Goal: Task Accomplishment & Management: Complete application form

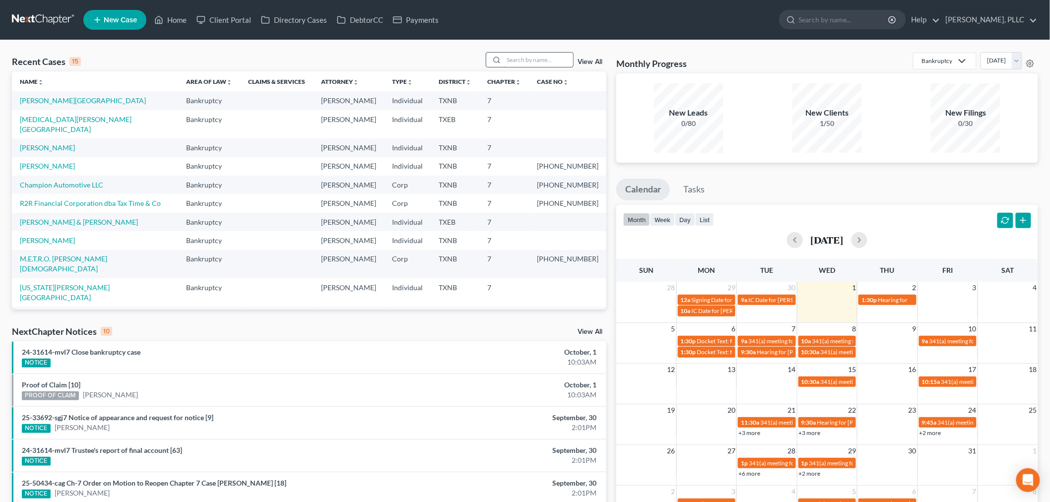
click at [532, 63] on input "search" at bounding box center [538, 60] width 69 height 14
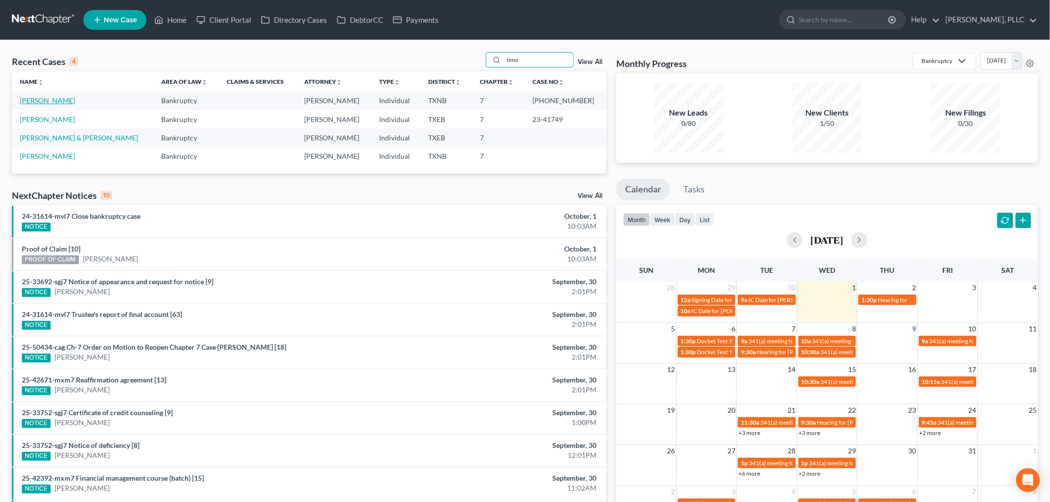
type input "timo"
click at [55, 101] on link "[PERSON_NAME]" at bounding box center [47, 100] width 55 height 8
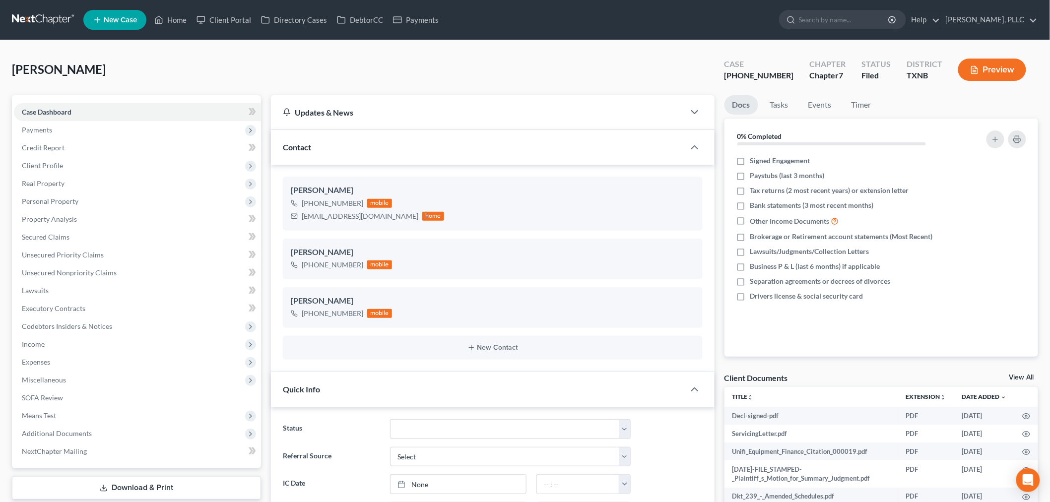
scroll to position [4927, 0]
click at [49, 237] on span "Secured Claims" at bounding box center [46, 237] width 48 height 8
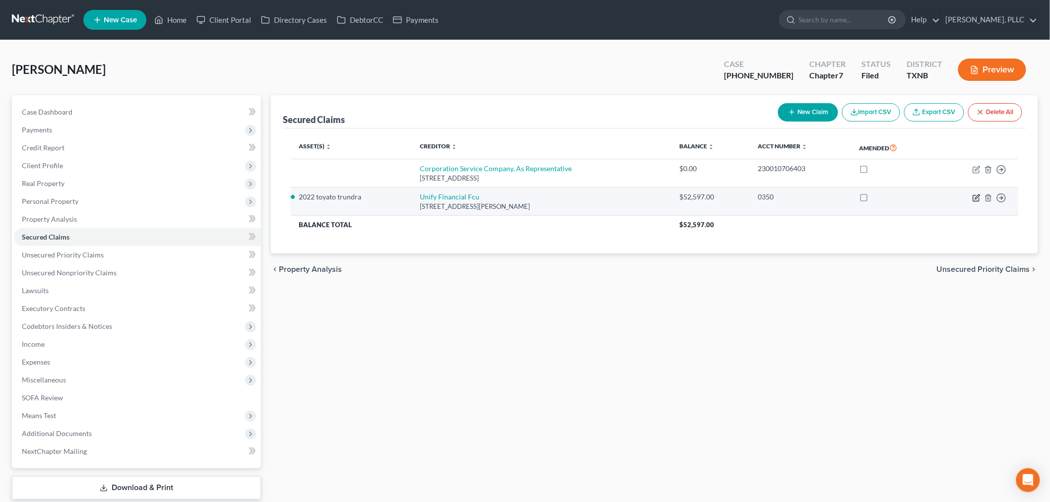
click at [978, 196] on icon "button" at bounding box center [977, 196] width 4 height 4
select select "4"
select select "2"
select select "0"
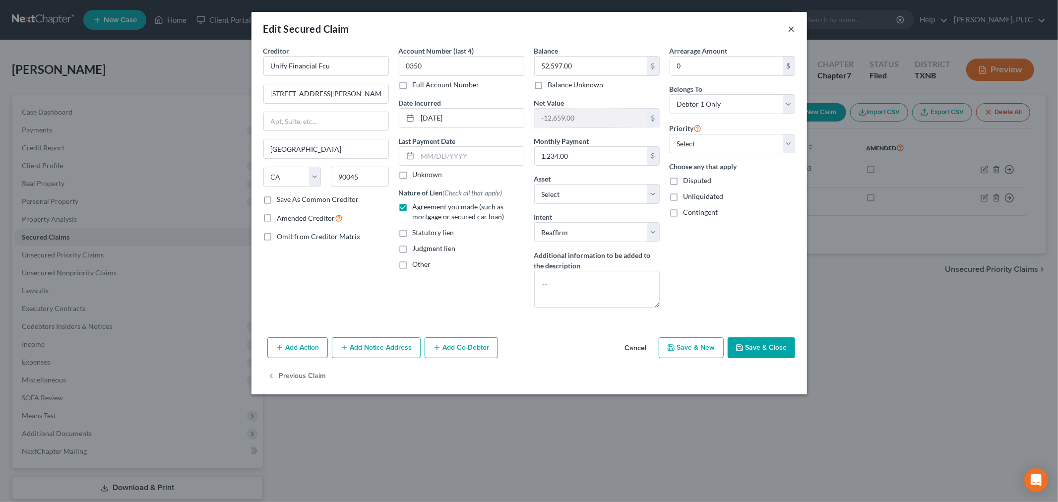
click at [790, 27] on button "×" at bounding box center [791, 29] width 7 height 12
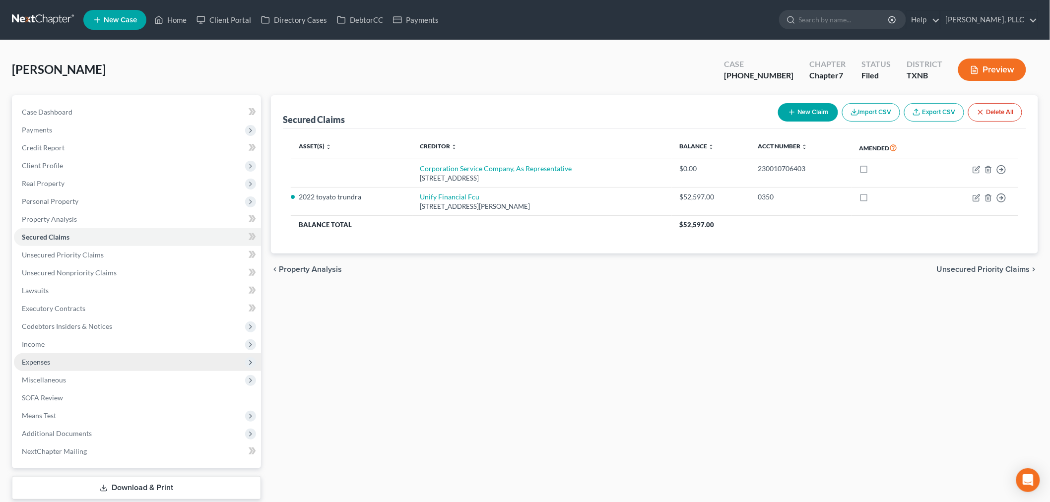
click at [48, 358] on span "Expenses" at bounding box center [36, 362] width 28 height 8
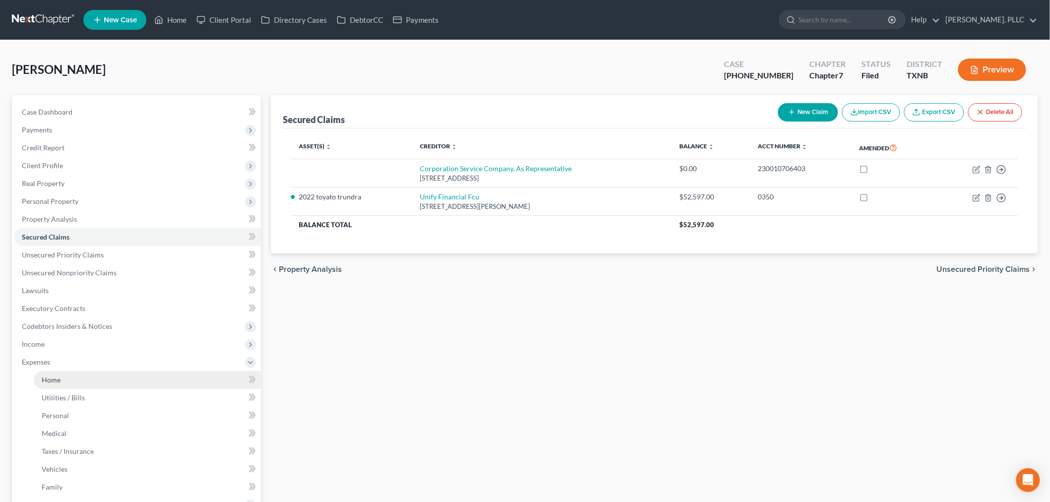
click at [52, 378] on span "Home" at bounding box center [51, 380] width 19 height 8
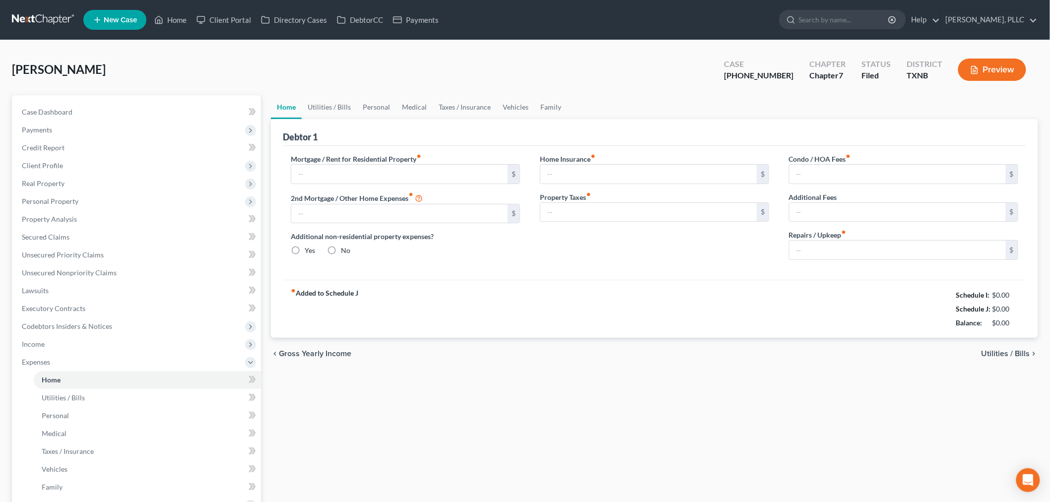
type input "1,150.00"
radio input "true"
click at [55, 270] on span "Unsecured Nonpriority Claims" at bounding box center [69, 272] width 95 height 8
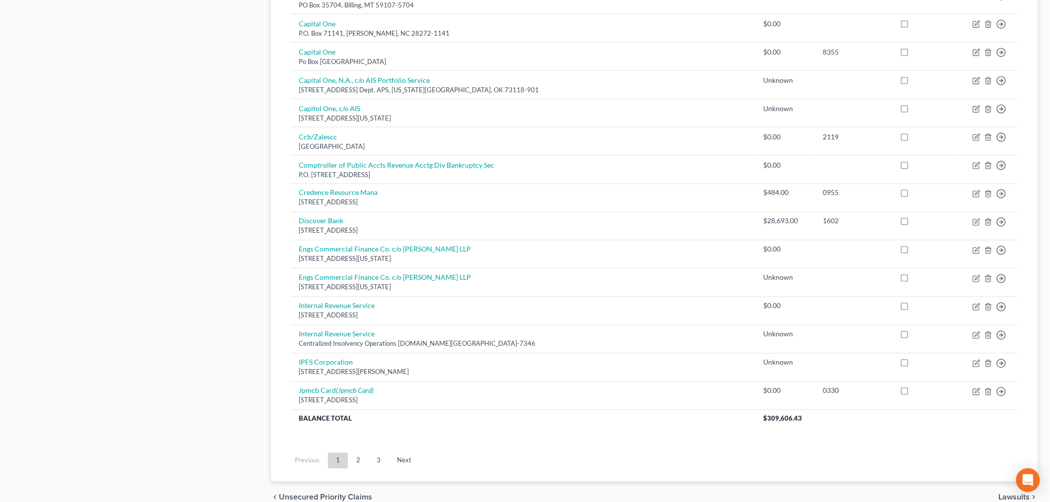
scroll to position [647, 0]
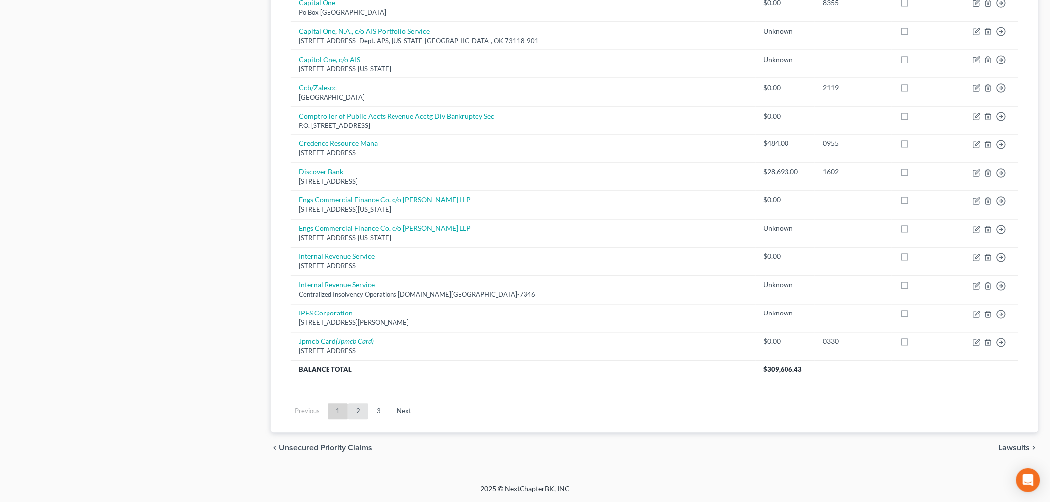
click at [358, 408] on link "2" at bounding box center [358, 412] width 20 height 16
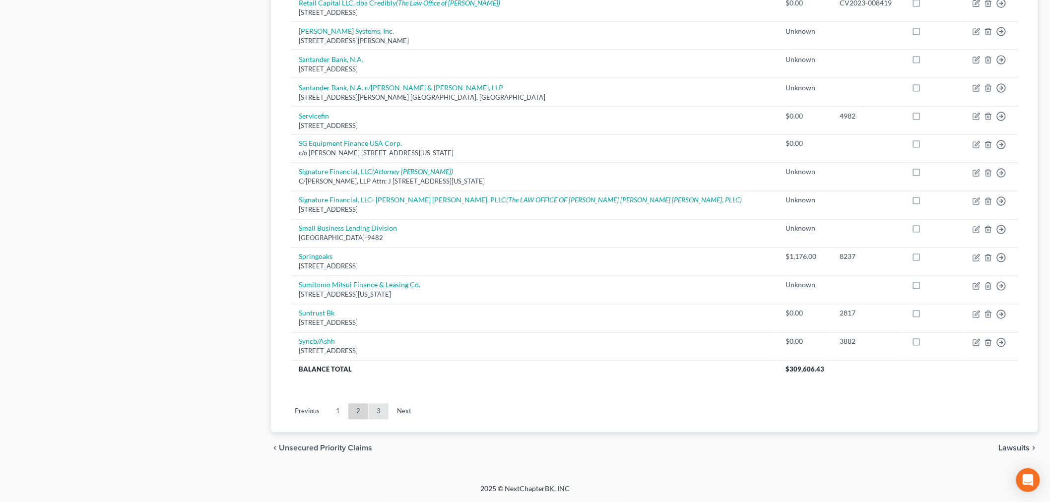
click at [379, 412] on link "3" at bounding box center [379, 412] width 20 height 16
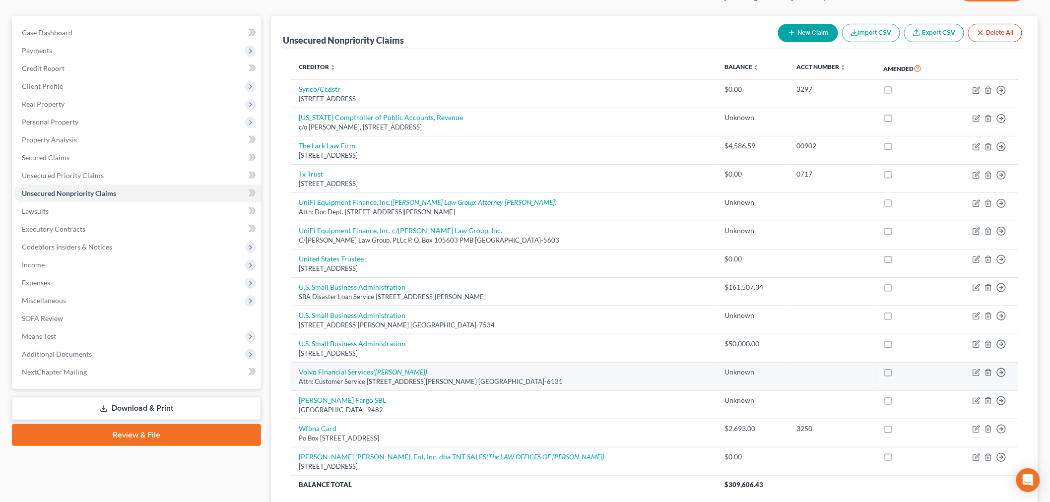
scroll to position [0, 0]
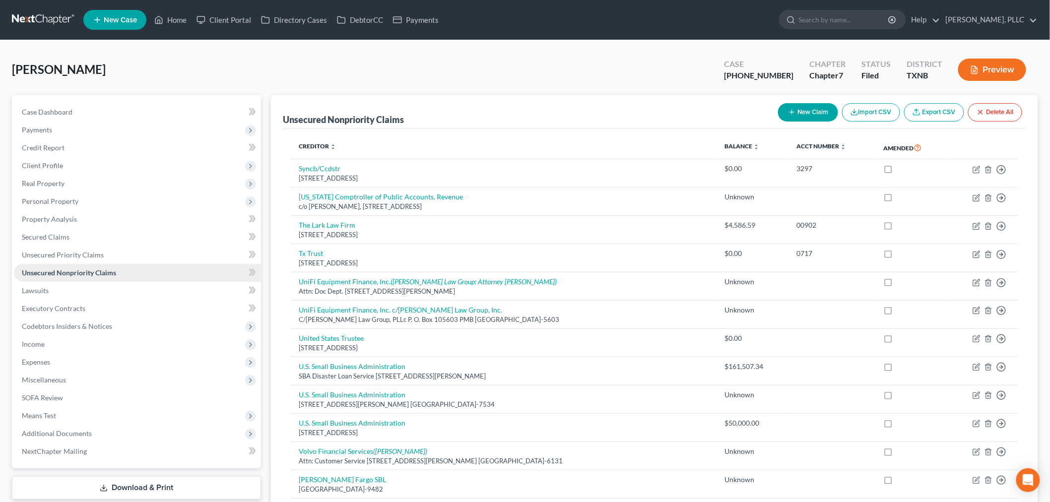
click at [80, 269] on span "Unsecured Nonpriority Claims" at bounding box center [69, 272] width 94 height 8
click at [72, 256] on span "Unsecured Priority Claims" at bounding box center [63, 255] width 82 height 8
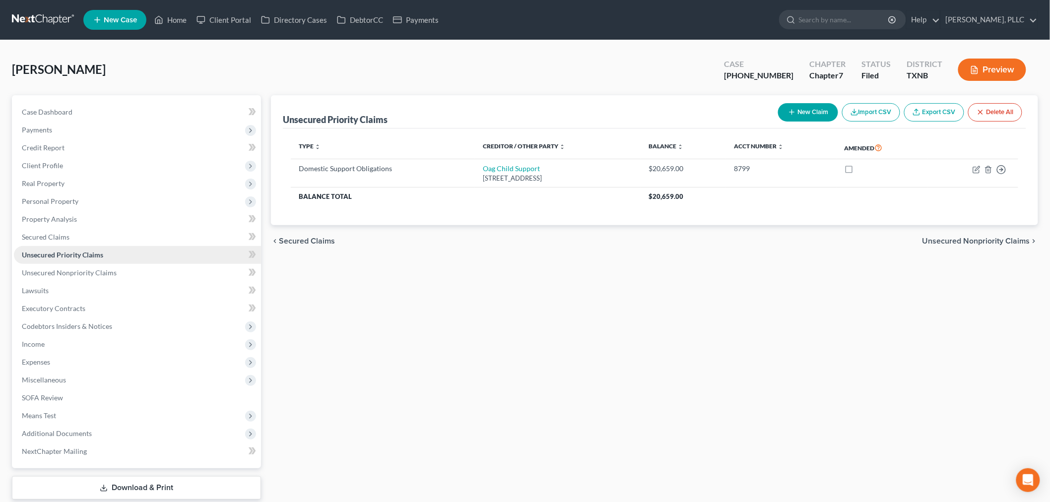
click at [57, 253] on span "Unsecured Priority Claims" at bounding box center [62, 255] width 81 height 8
click at [56, 273] on span "Unsecured Nonpriority Claims" at bounding box center [69, 272] width 95 height 8
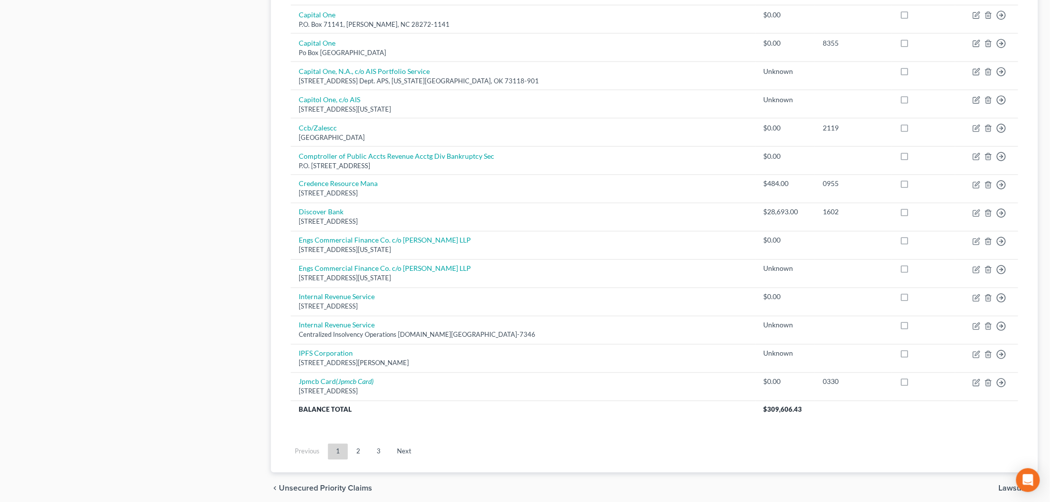
scroll to position [647, 0]
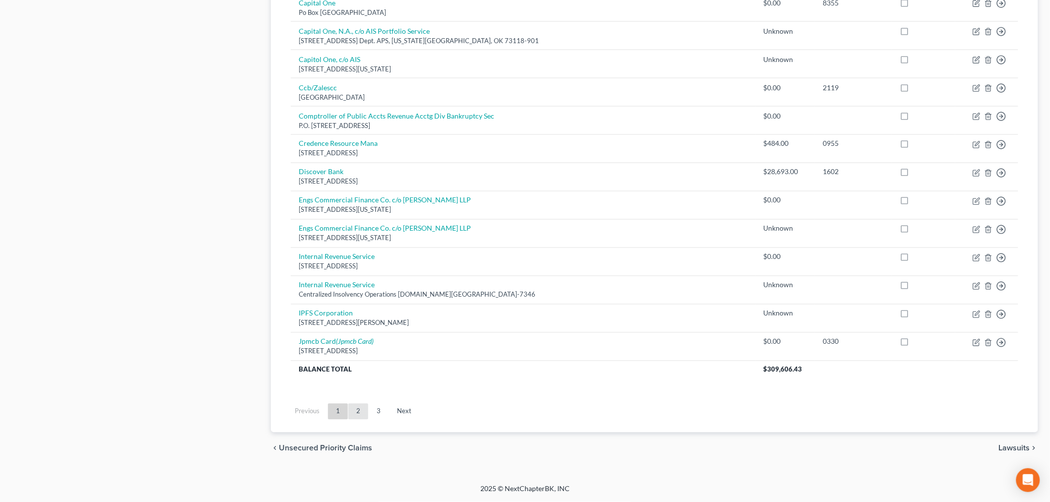
click at [356, 415] on link "2" at bounding box center [358, 412] width 20 height 16
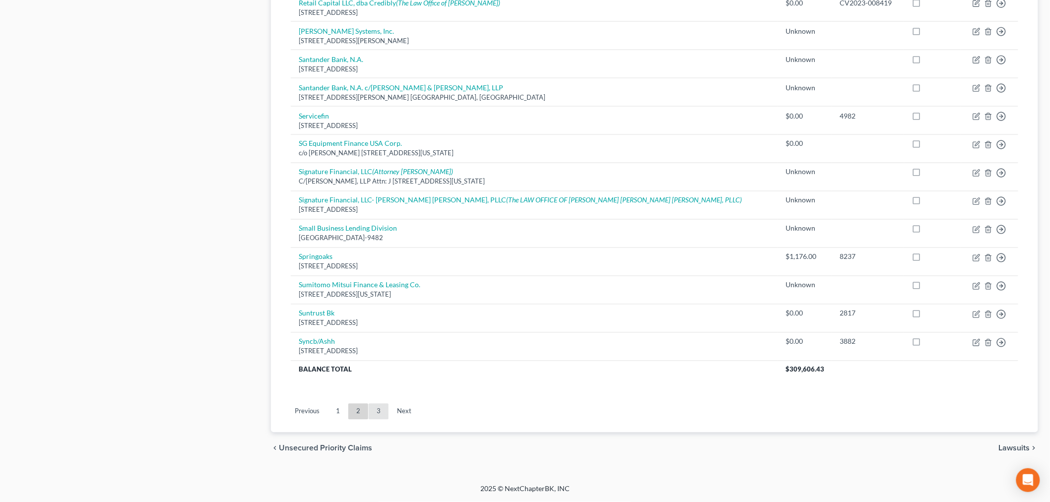
click at [376, 412] on link "3" at bounding box center [379, 412] width 20 height 16
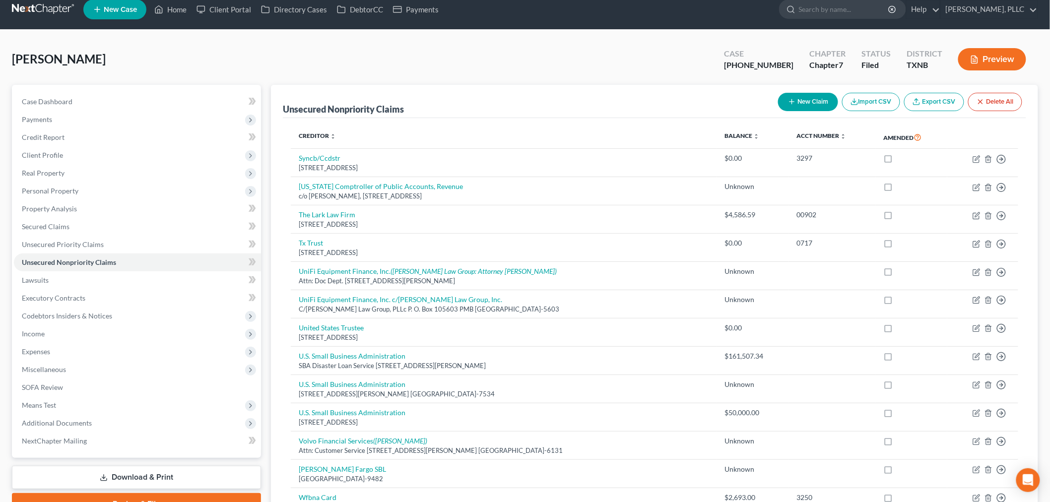
scroll to position [0, 0]
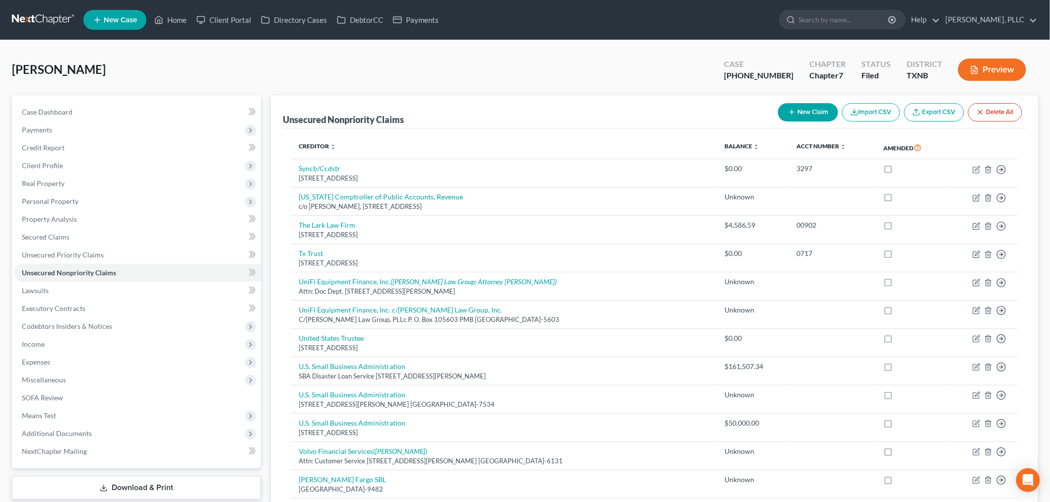
click at [227, 78] on div "[PERSON_NAME] Upgraded Case [PHONE_NUMBER] Chapter Chapter 7 Status [GEOGRAPHIC…" at bounding box center [525, 73] width 1026 height 43
